Goal: Information Seeking & Learning: Understand process/instructions

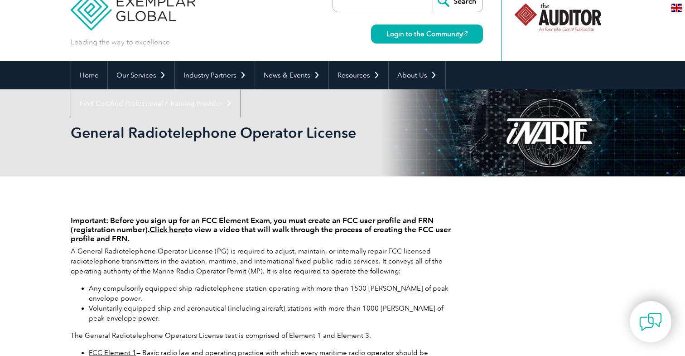
scroll to position [24, 0]
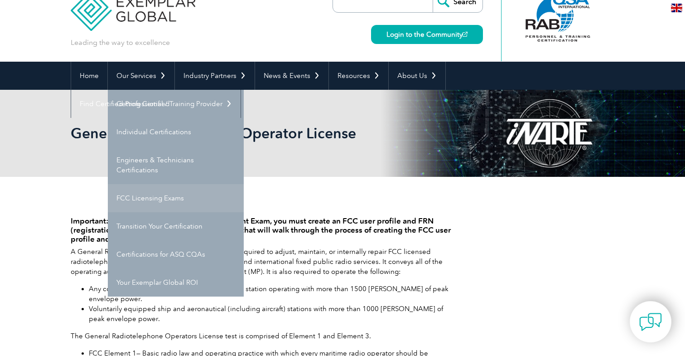
click at [165, 191] on link "FCC Licensing Exams" at bounding box center [176, 198] width 136 height 28
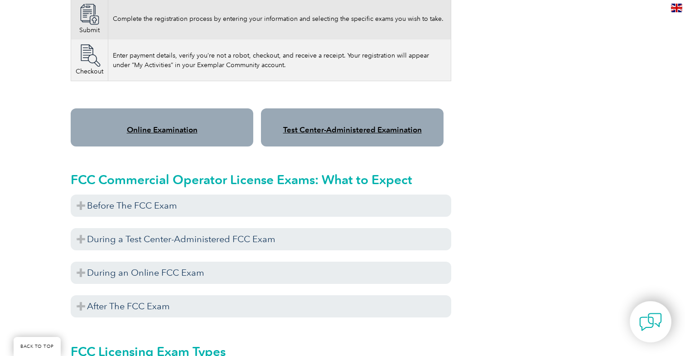
scroll to position [709, 0]
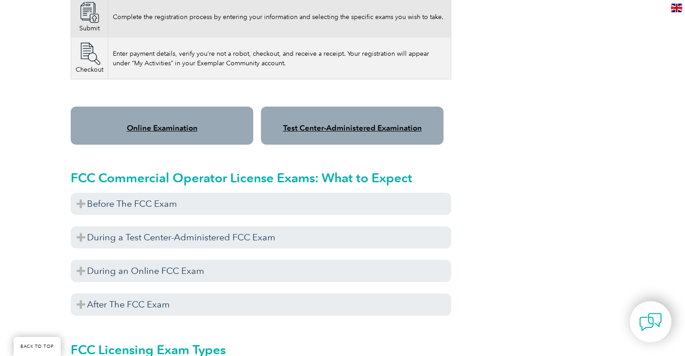
click at [154, 123] on link "Online Examination" at bounding box center [162, 127] width 71 height 9
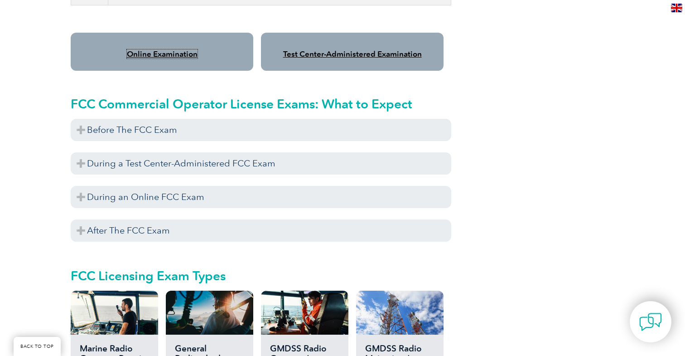
scroll to position [770, 0]
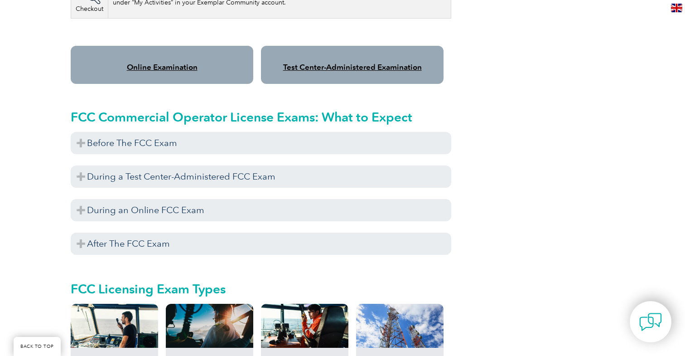
click at [180, 63] on link "Online Examination" at bounding box center [162, 67] width 71 height 9
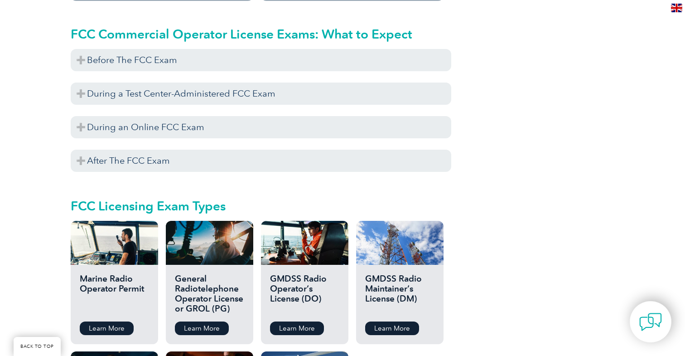
scroll to position [852, 0]
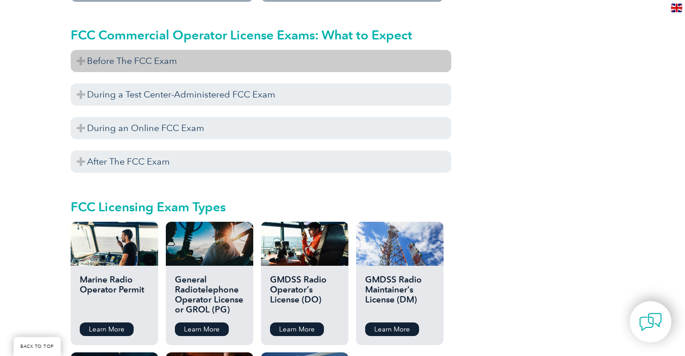
click at [221, 50] on h3 "Before The FCC Exam" at bounding box center [261, 61] width 381 height 22
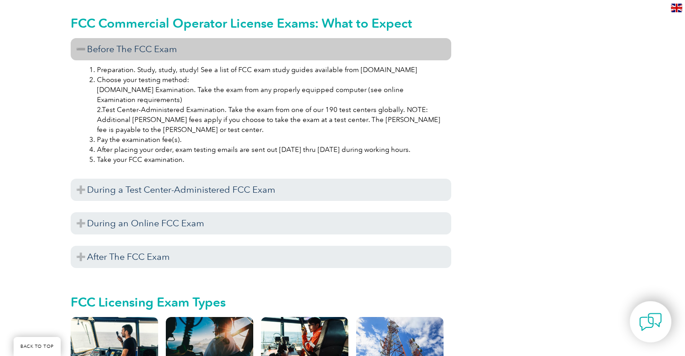
scroll to position [872, 0]
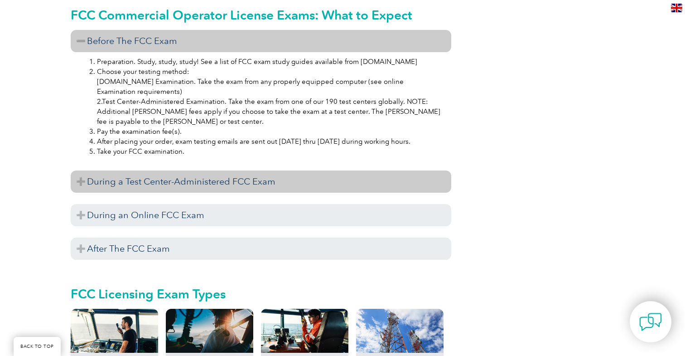
click at [218, 170] on h3 "During a Test Center-Administered FCC Exam" at bounding box center [261, 181] width 381 height 22
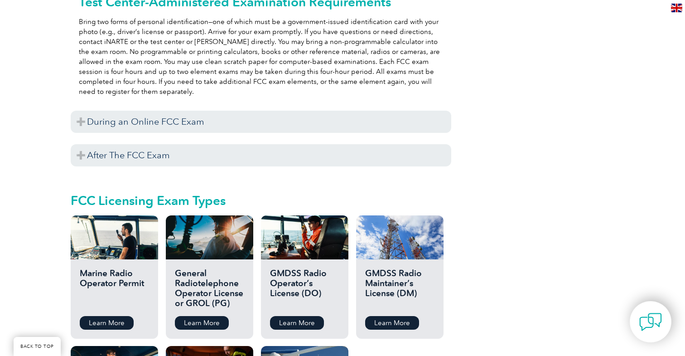
scroll to position [1095, 0]
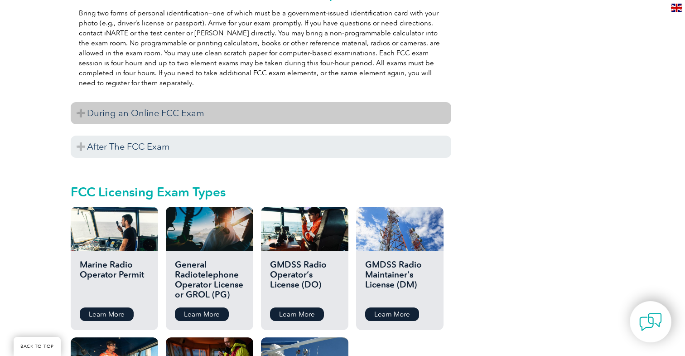
click at [206, 106] on h3 "During an Online FCC Exam" at bounding box center [261, 113] width 381 height 22
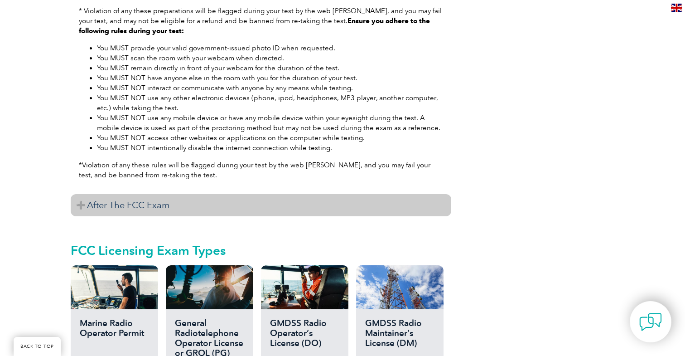
click at [215, 194] on h3 "After The FCC Exam" at bounding box center [261, 205] width 381 height 22
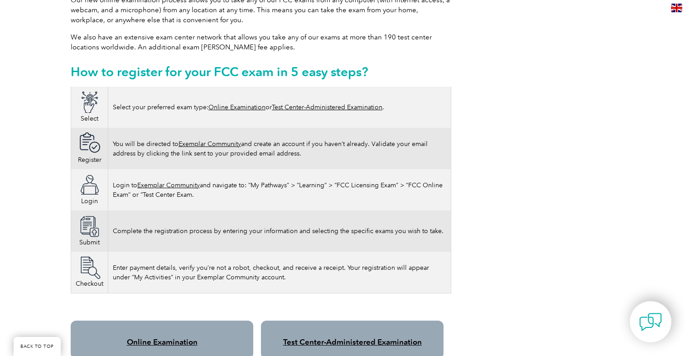
scroll to position [495, 0]
click at [250, 104] on link "Online Examination" at bounding box center [236, 108] width 57 height 8
